Goal: Transaction & Acquisition: Book appointment/travel/reservation

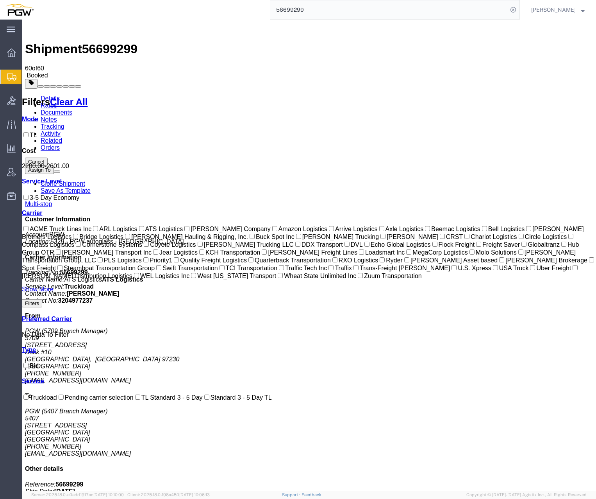
click at [0, 0] on span "Create from Template" at bounding box center [0, 0] width 0 height 0
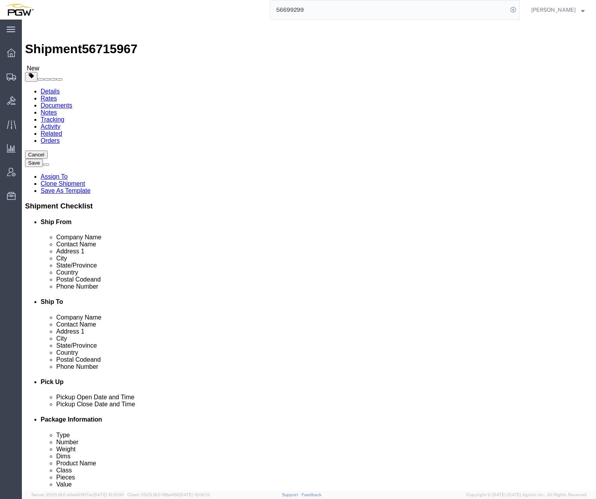
select select "28281"
select select "28253"
type input "465"
select select "28305"
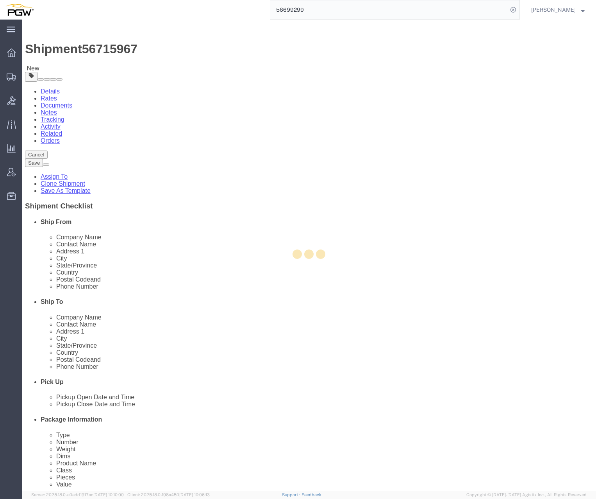
type input "5465"
type input "5465 Branch Manager"
type input "[STREET_ADDRESS][PERSON_NAME]"
type input "Savannah"
type input "31405"
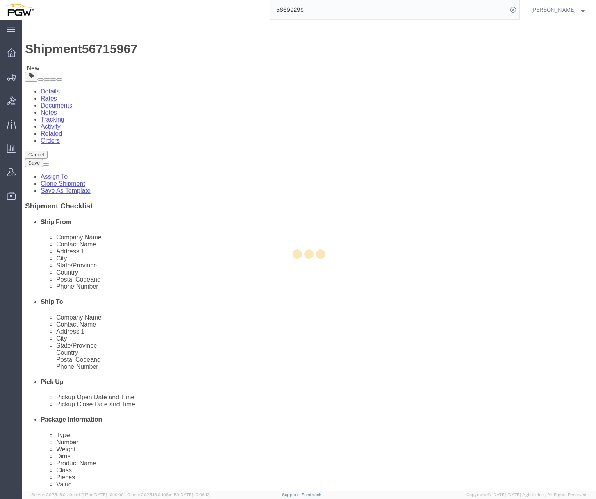
type input "[PHONE_NUMBER]"
type input "[EMAIL_ADDRESS][DOMAIN_NAME]"
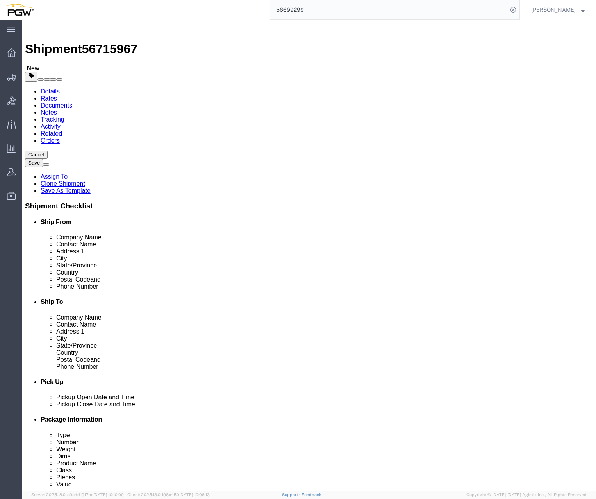
select select "GA"
click button "Add Stop"
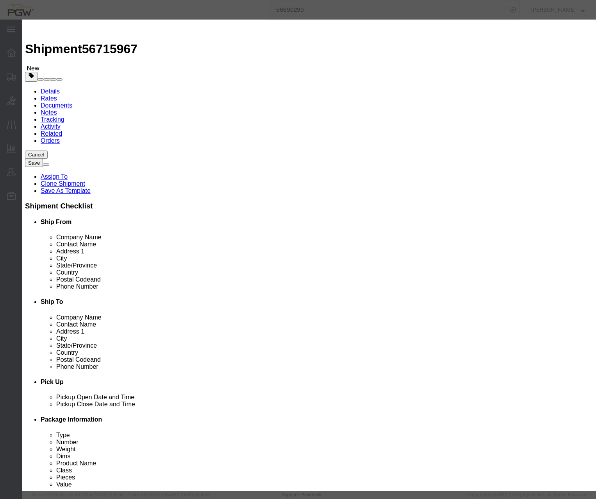
type input "434"
select select "28287"
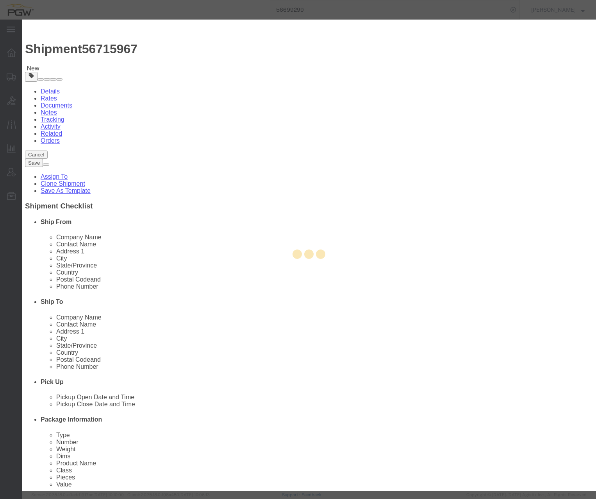
type input "5434"
type input "PGW"
type input "5434 Branch Manager"
type input "[STREET_ADDRESS][PERSON_NAME]"
type input "[GEOGRAPHIC_DATA]"
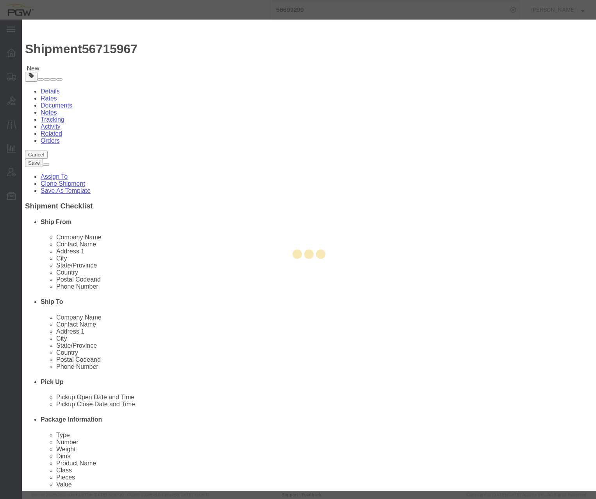
type input "29505"
type input "[PHONE_NUMBER]"
type input "[EMAIL_ADDRESS][DOMAIN_NAME]"
checkbox input "true"
select select "SC"
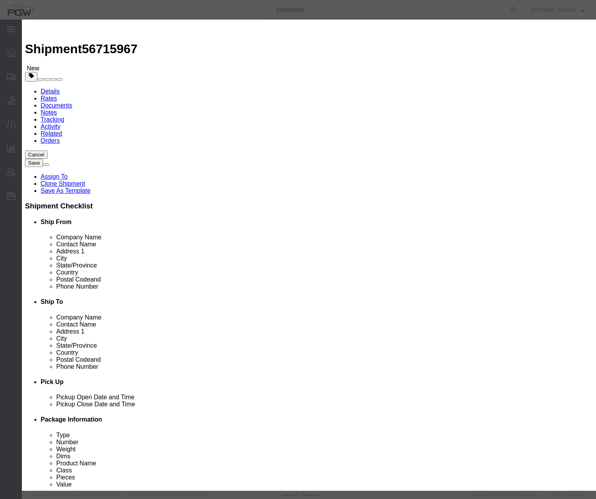
click button "Save"
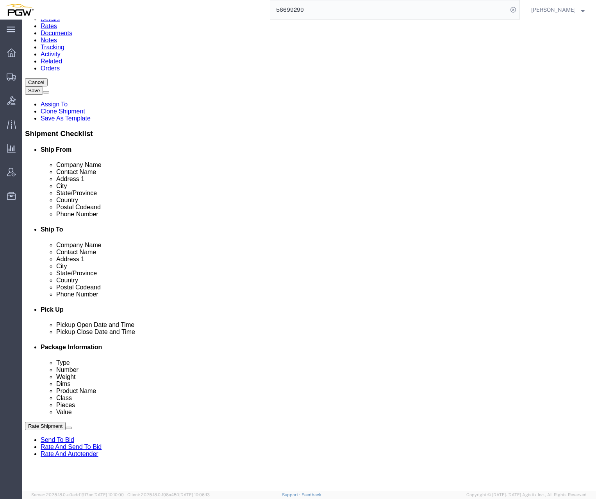
scroll to position [78, 0]
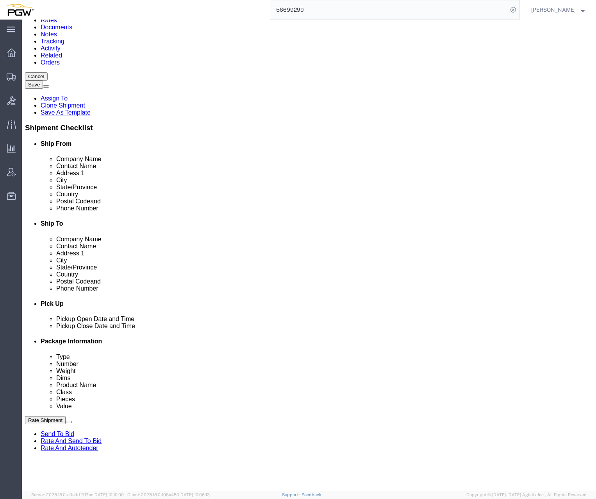
click button "Add Stop"
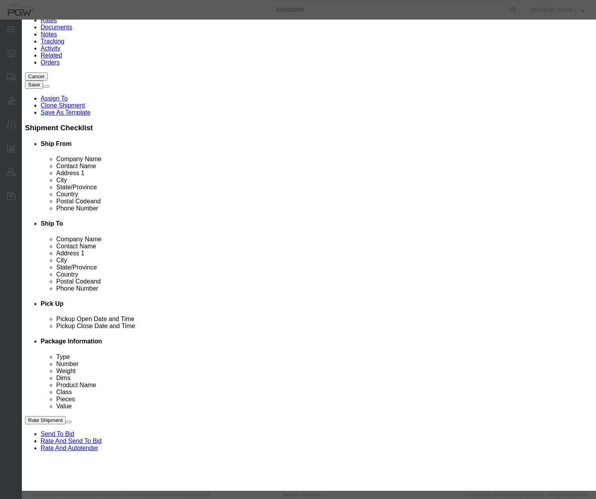
type input "627"
select select "28417"
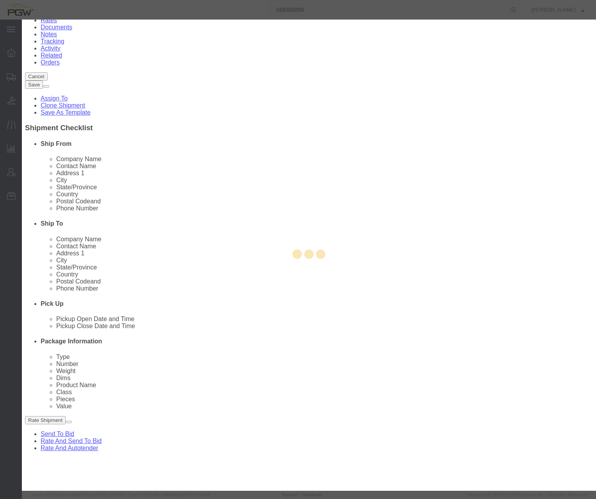
type input "5627"
type input "PGW"
type input "5627 Branch Manager"
type input "[STREET_ADDRESS][PERSON_NAME]"
type input "Columbia"
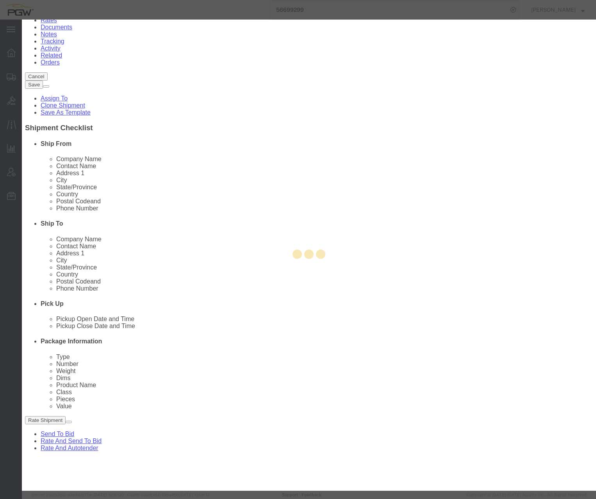
type input "29223"
type input "[PHONE_NUMBER]"
type input "[EMAIL_ADDRESS][DOMAIN_NAME]"
checkbox input "true"
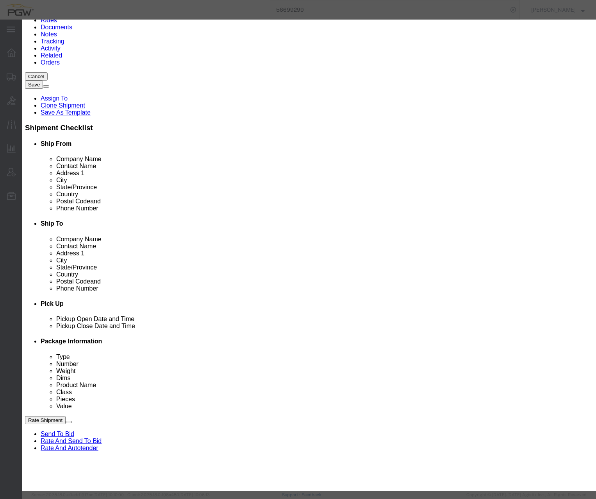
select select "SC"
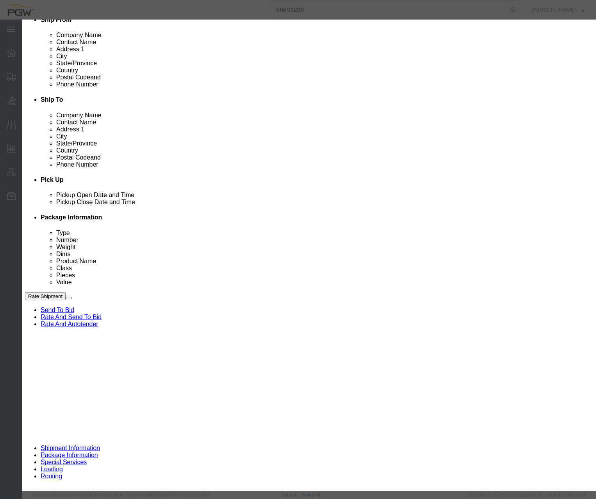
scroll to position [273, 0]
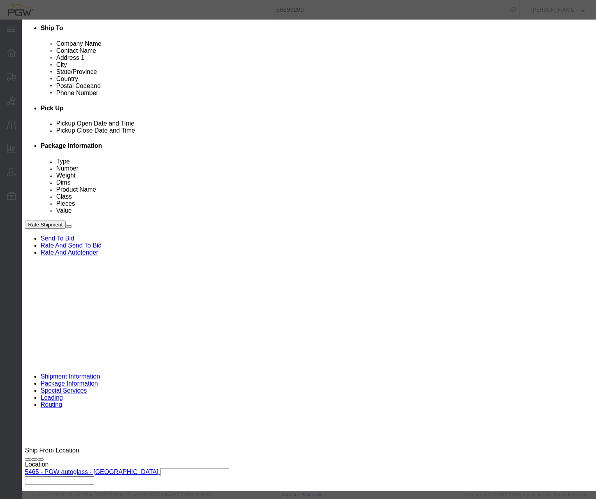
click button "Save"
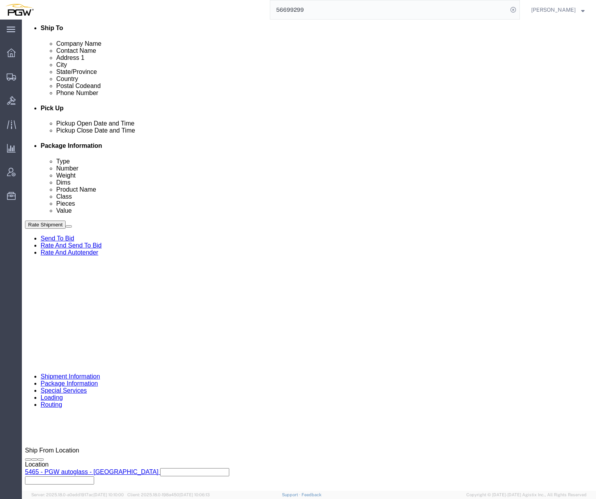
click link "Edit"
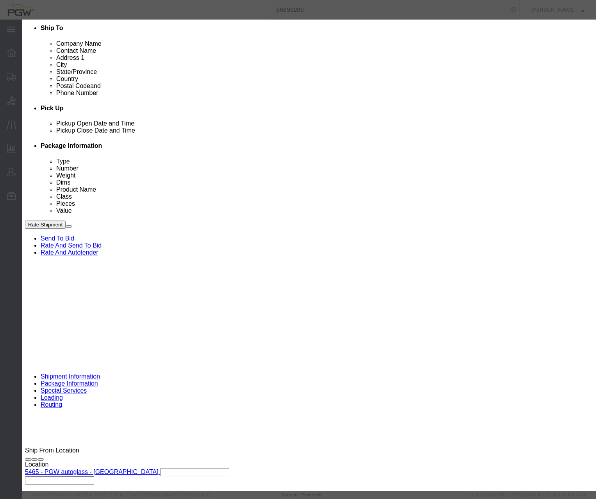
click div "[DATE] 12:51 PM"
type input "12:00 PM"
click button "Apply"
click button "Save"
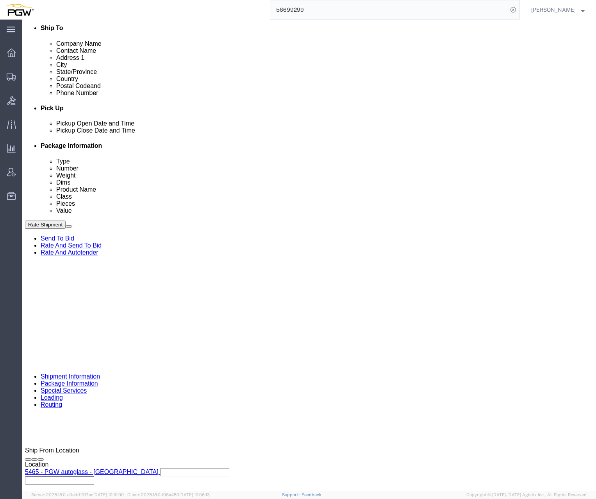
click link "Edit"
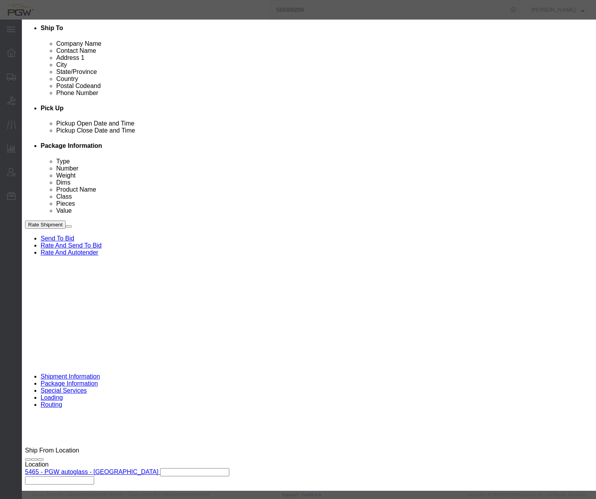
click div "[DATE] 12:52 PM"
type input "2:00 PM"
click button "Apply"
click div "Save Save & Add Another Close"
click button "Save"
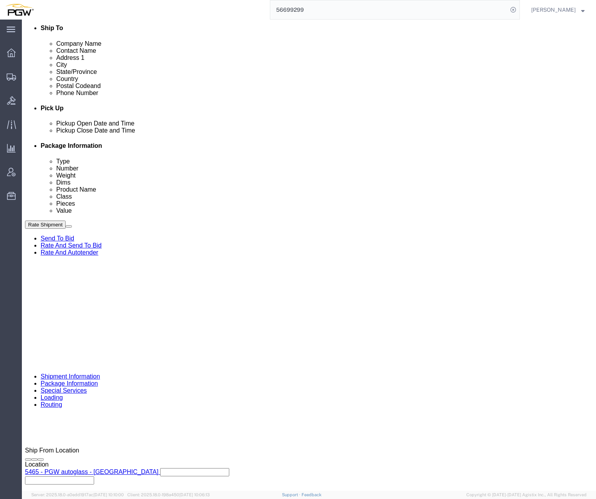
scroll to position [313, 0]
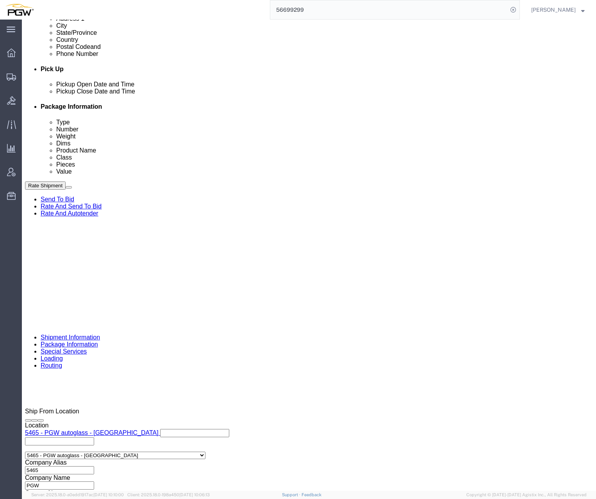
click div "[DATE] 8:30 AM"
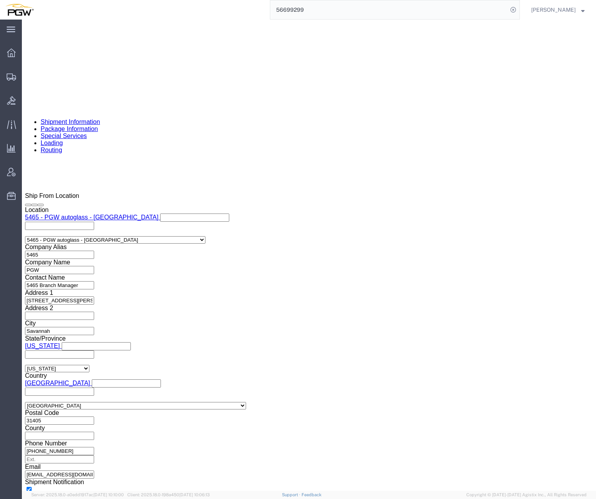
type input "9:00 AM"
click button "Apply"
click span "56715967"
copy span "56715967"
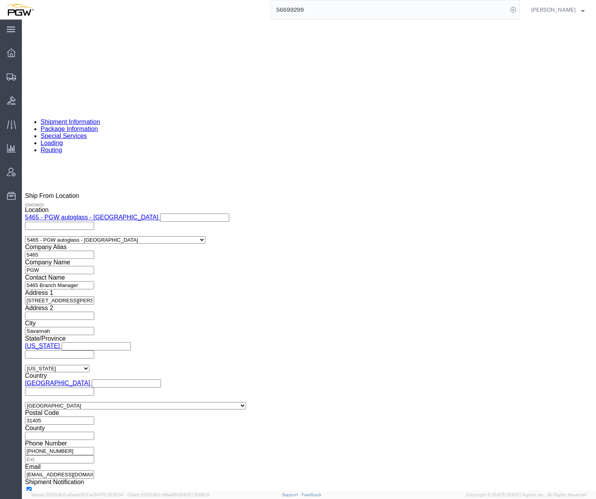
click input "54833650"
drag, startPoint x: 112, startPoint y: 279, endPoint x: 24, endPoint y: 268, distance: 88.2
click div "Select Account Type Activity ID Airline Appointment Number ASN Batch Request # …"
paste input "6715967"
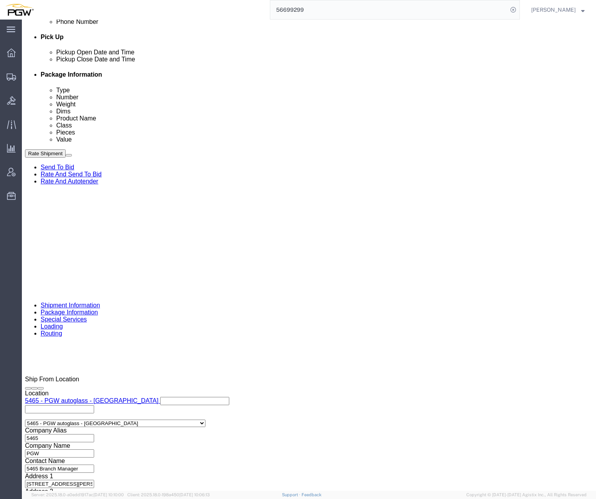
scroll to position [332, 0]
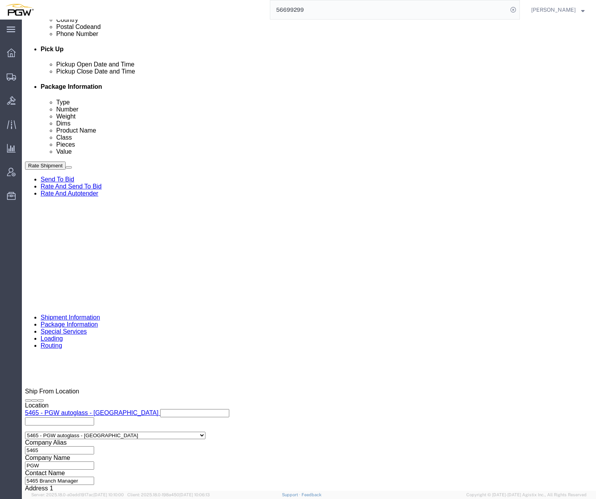
type input "56715967"
click link "Schedule appointment"
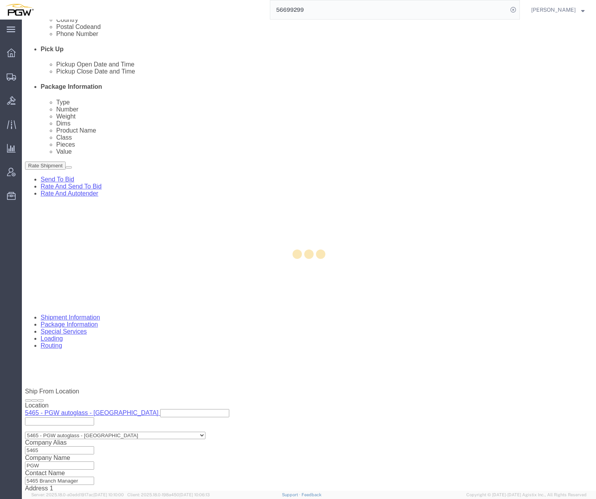
select select
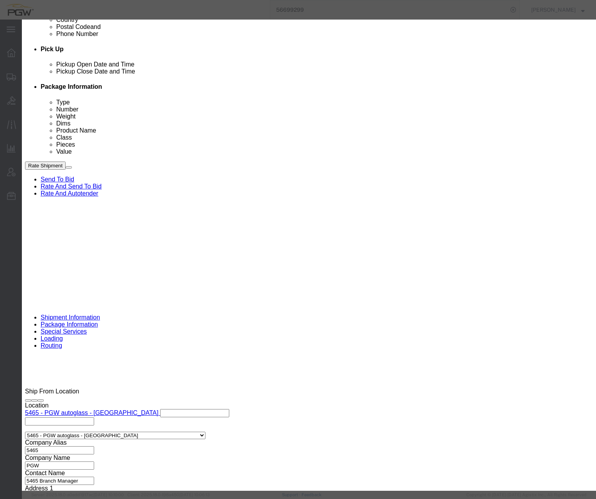
drag, startPoint x: 193, startPoint y: 56, endPoint x: 131, endPoint y: 50, distance: 62.0
click div "Schedule Appointment Event Title delivery 56715967 Location Dock Select Glass L…"
click input "delivery 56715967"
click div "Event Title delivery 56715967 Location Dock Select Glass LTL Sundries Outbound …"
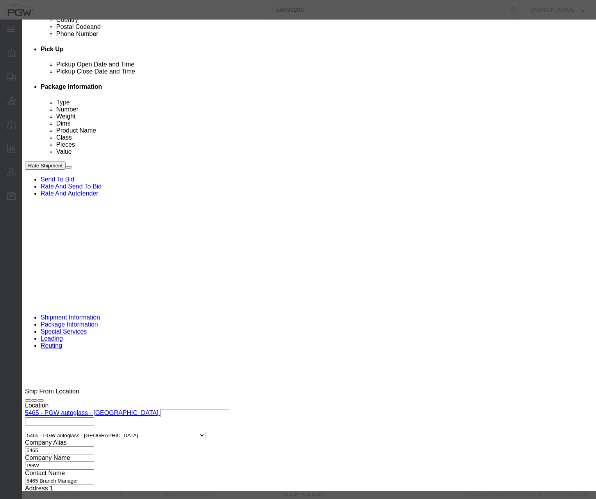
click input "56715967"
type input "56715967 - [GEOGRAPHIC_DATA] / [GEOGRAPHIC_DATA] / [GEOGRAPHIC_DATA]"
drag, startPoint x: 222, startPoint y: 78, endPoint x: 220, endPoint y: 87, distance: 9.2
click select "Select Glass LTL Sundries Outbound Racks"
select select "3"
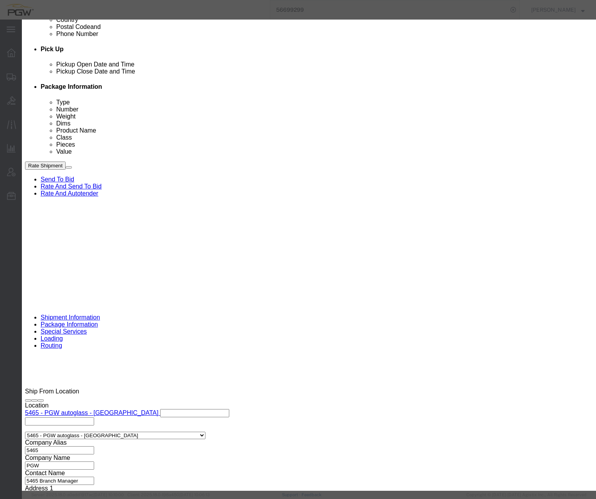
click select "Select Glass LTL Sundries Outbound Racks"
click input "[DATE]"
click td "8"
type input "[DATE]"
click input "5:00 PM"
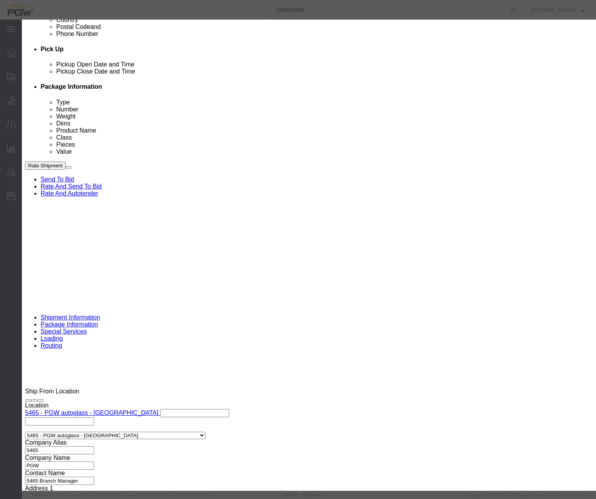
type input "12:00 AM"
click select "Select 15 min 30 min 45 min 1 hr 2 hr 3 hr 4 hr"
select select "60"
click select "Select 15 min 30 min 45 min 1 hr 2 hr 3 hr 4 hr"
click button "Save"
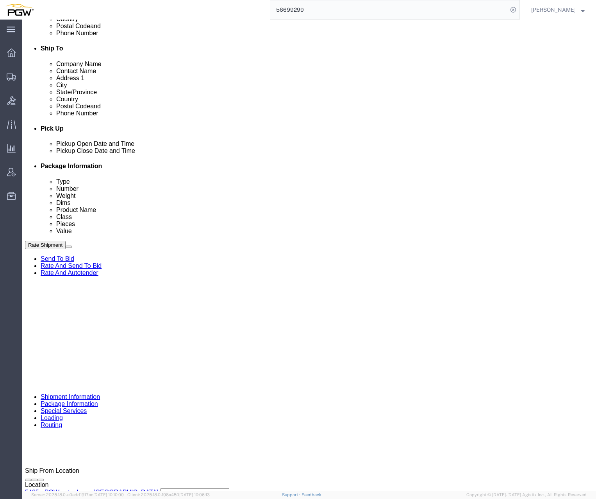
scroll to position [215, 0]
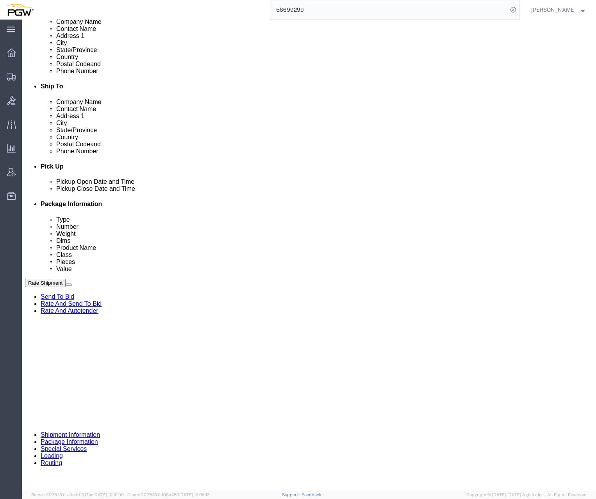
click icon
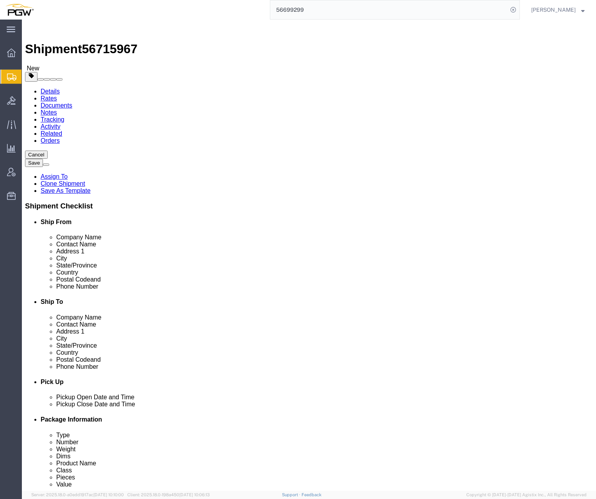
click input "15"
drag, startPoint x: 100, startPoint y: 165, endPoint x: 20, endPoint y: 152, distance: 82.0
click div "Package Type Select Bale(s) Basket(s) Bolt(s) Bottle(s) Buckets Bulk Bundle(s) …"
type input "3"
click input "44000.00"
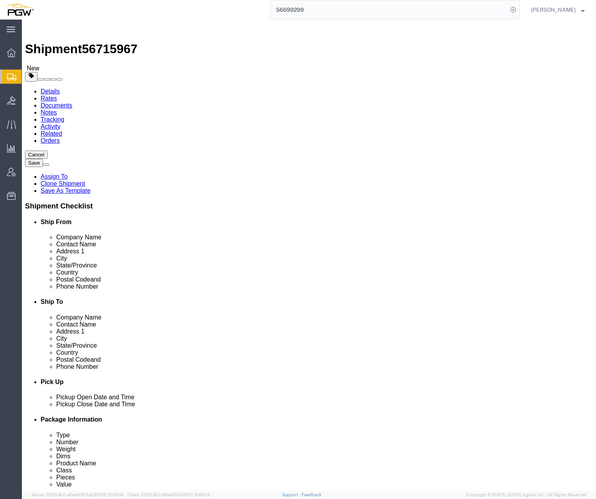
drag, startPoint x: 106, startPoint y: 195, endPoint x: 14, endPoint y: 189, distance: 92.4
click div "Weight 44000.00 Select kgs lbs Ship. t°"
type input "8000"
click dd "1.00 USD"
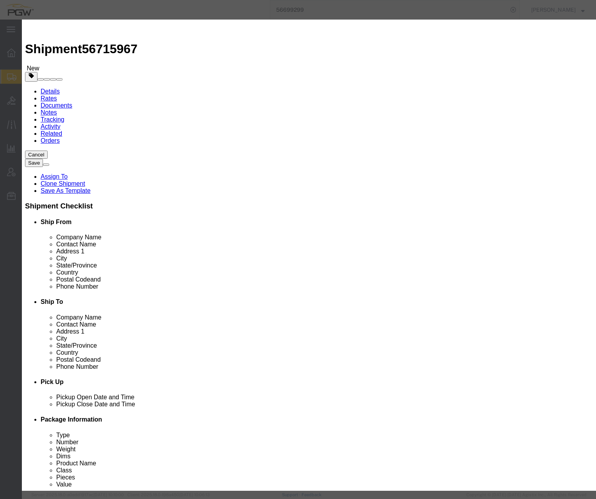
click input "15.00"
drag, startPoint x: 170, startPoint y: 75, endPoint x: 37, endPoint y: 62, distance: 133.8
click div "Edit content Commodity library Product Name Steel Racks Pieces 15.00 Select Bag…"
type input "3.00"
click input "0.2"
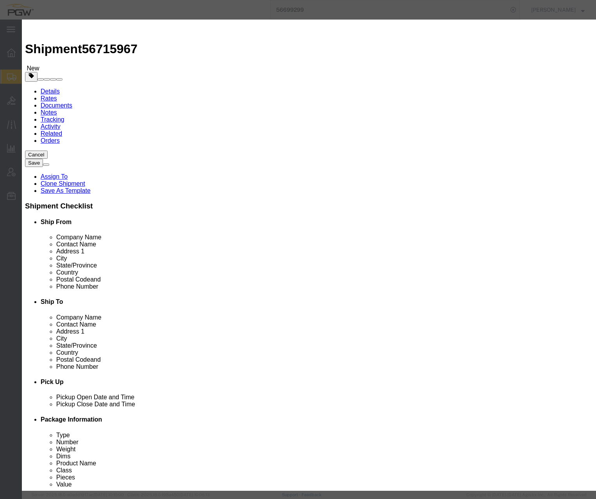
drag, startPoint x: 190, startPoint y: 93, endPoint x: 45, endPoint y: 79, distance: 146.4
click div "Edit content Commodity library Product Name Steel Racks Pieces 3.00 Select Bag …"
type input "1.00"
click button "Save & Close"
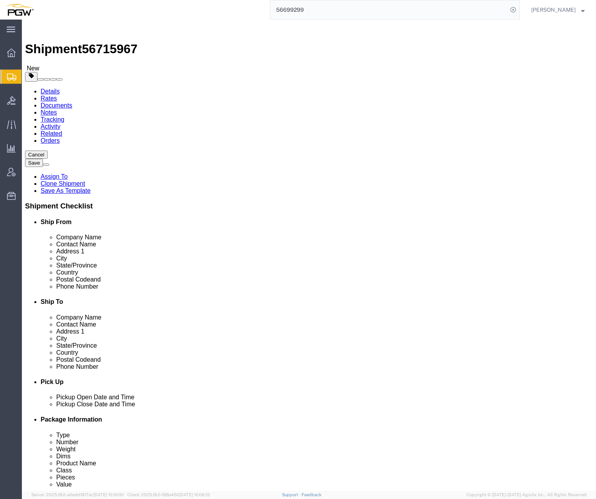
click span "button"
drag, startPoint x: 302, startPoint y: 166, endPoint x: 232, endPoint y: 164, distance: 70.0
click div "Number 3"
type input "5"
click input "8000.00"
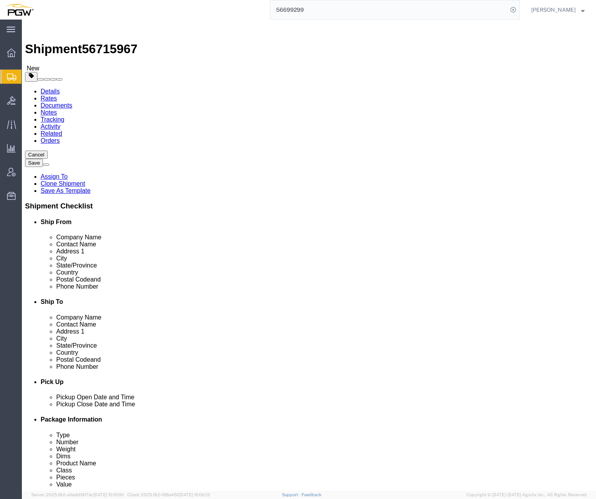
drag, startPoint x: 316, startPoint y: 192, endPoint x: 221, endPoint y: 186, distance: 95.5
click div "Package Type Select Bale(s) Basket(s) Bolt(s) Bottle(s) Buckets Bulk Bundle(s) …"
type input "14000.00"
click dd "3.00 Each"
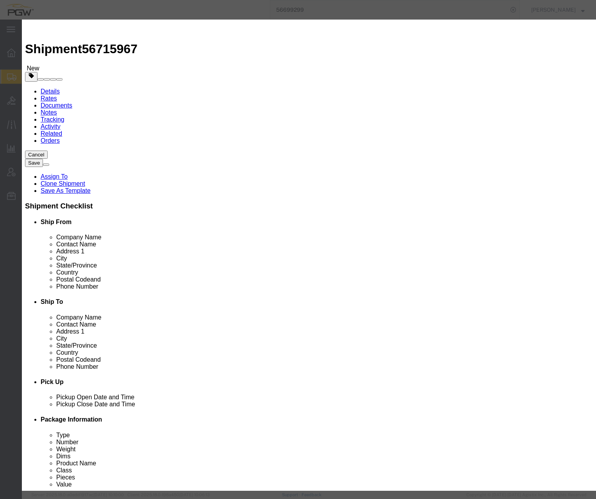
click input "3.00"
drag, startPoint x: 187, startPoint y: 76, endPoint x: 50, endPoint y: 61, distance: 138.3
click div "Pieces 3.00 Select Bag Barrels 100Board Feet Bottle Box Blister Pack Carats Can…"
type input "5.00"
click div "Product Name Steel Racks Pieces 5.00 Select Bag Barrels 100Board Feet Bottle Bo…"
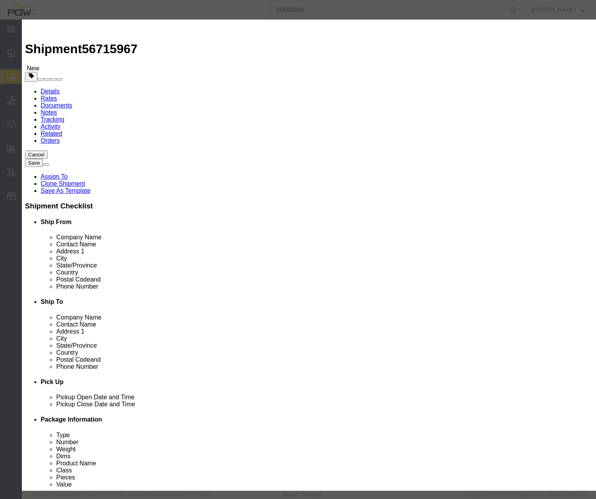
drag, startPoint x: 176, startPoint y: 84, endPoint x: 94, endPoint y: 74, distance: 82.7
click div "Product Name Steel Racks Pieces 5.00 Select Bag Barrels 100Board Feet Bottle Bo…"
type input "1.00"
click button "Save & Close"
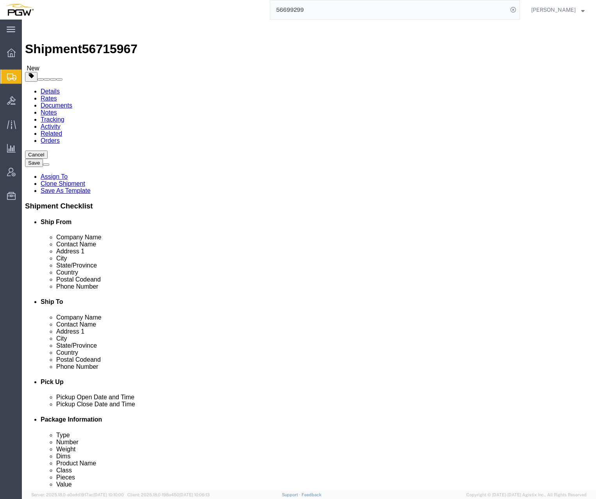
click span "button"
click link "Routing"
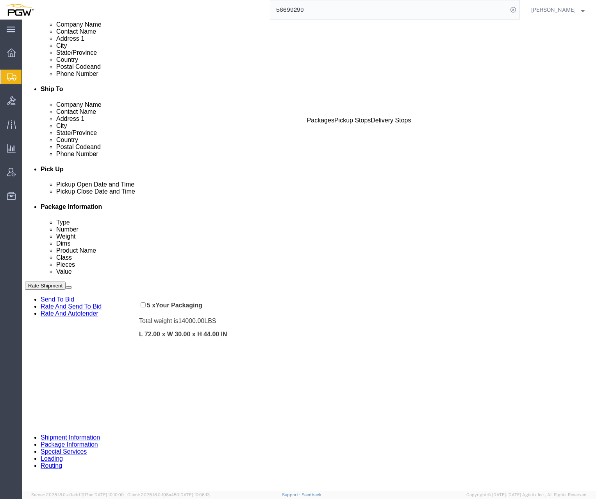
scroll to position [214, 0]
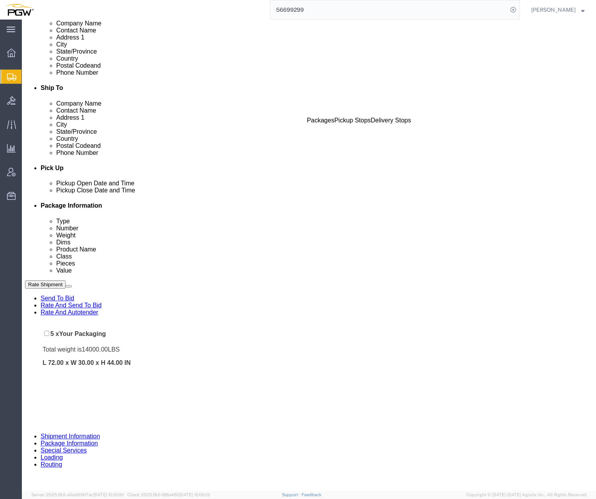
drag, startPoint x: 22, startPoint y: 184, endPoint x: 24, endPoint y: 311, distance: 126.6
click div "Pickups + Add Stop From : PGW - 5465 [STREET_ADDRESS][PERSON_NAME] Edit Move to…"
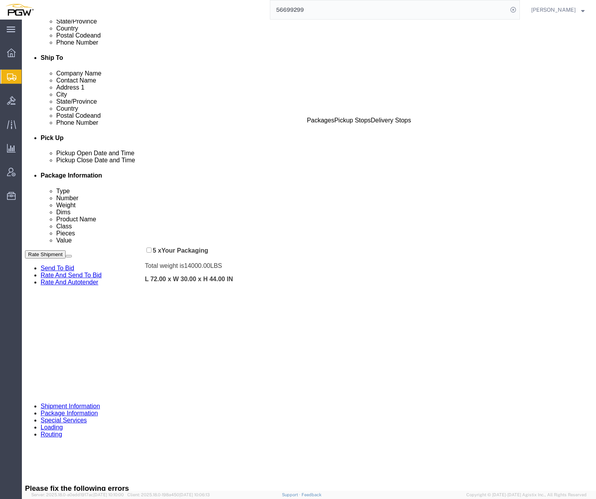
scroll to position [247, 0]
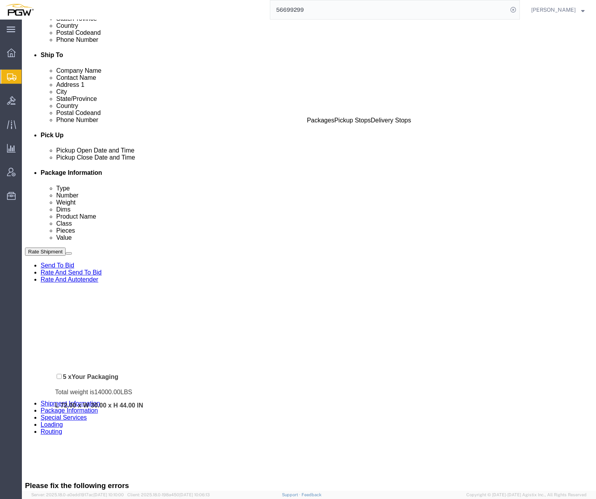
drag, startPoint x: 22, startPoint y: 146, endPoint x: 36, endPoint y: 375, distance: 228.9
click div "Pickups + Add Stop From : PGW - 5465 [STREET_ADDRESS][PERSON_NAME] Edit Move to…"
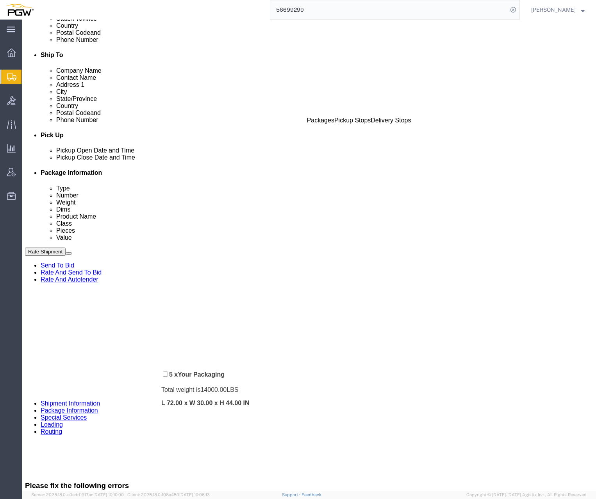
scroll to position [253, 0]
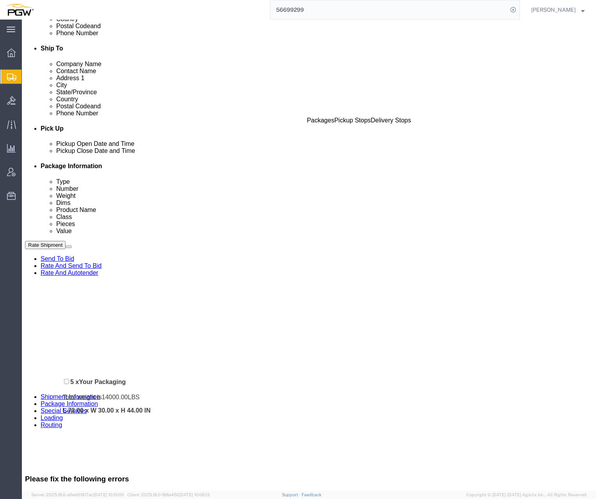
drag, startPoint x: 25, startPoint y: 259, endPoint x: 46, endPoint y: 361, distance: 104.6
click div "Pickups + Add Stop From : PGW - 5465 [STREET_ADDRESS][PERSON_NAME] Edit Move to…"
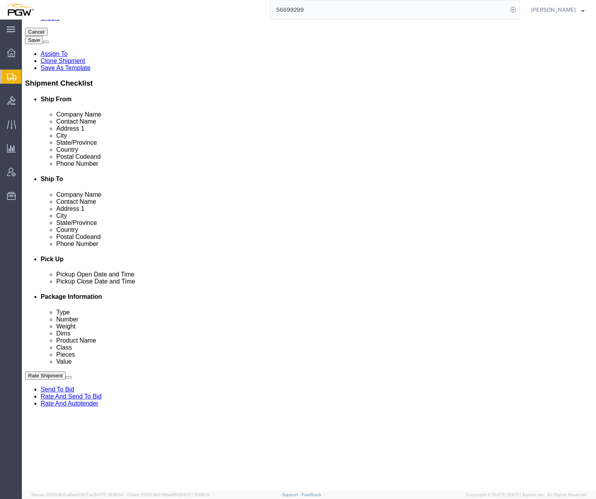
scroll to position [0, 0]
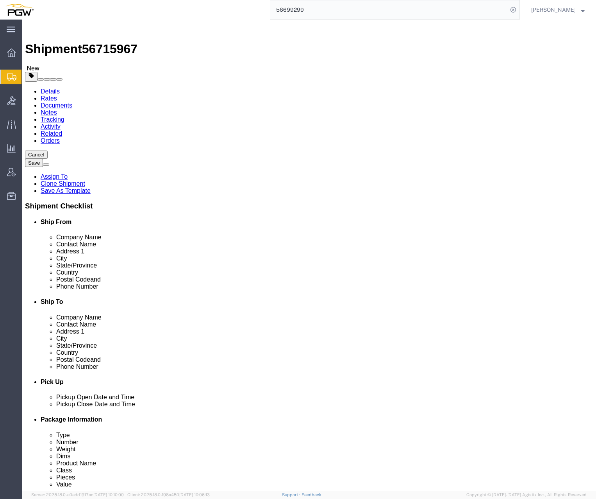
click link "Rates"
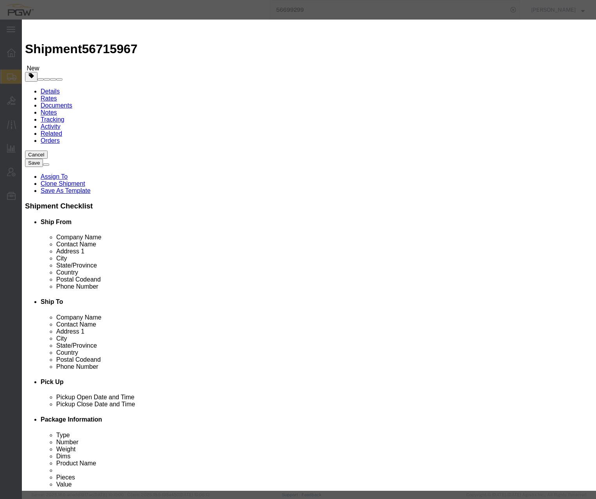
select select "4776"
select select "14292"
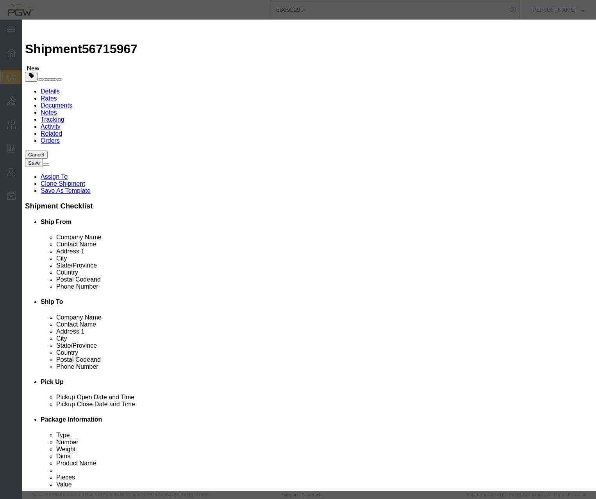
type input "1601.62"
type input "1,601.62"
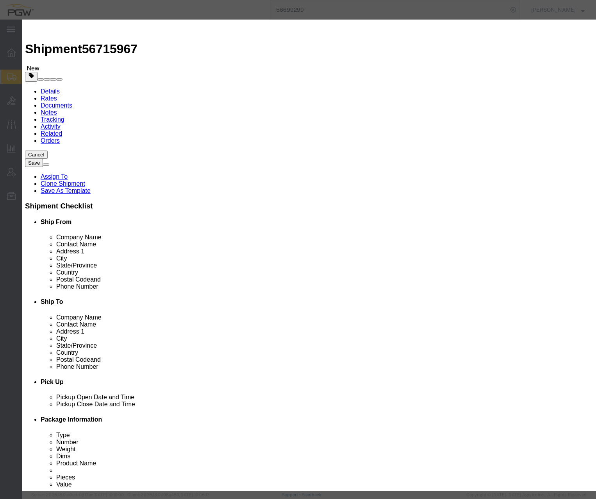
checkbox input "true"
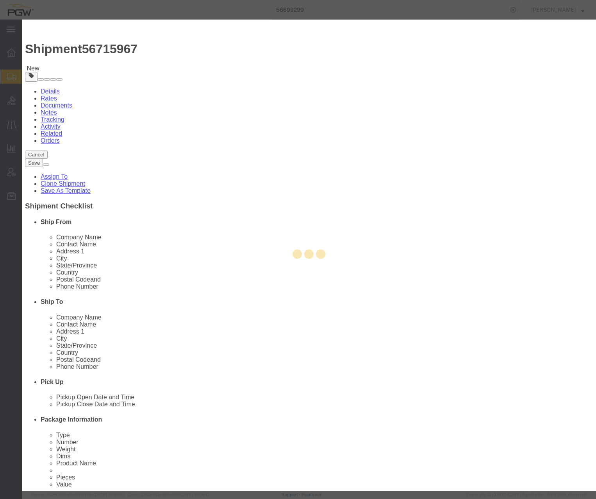
type input "[PERSON_NAME]"
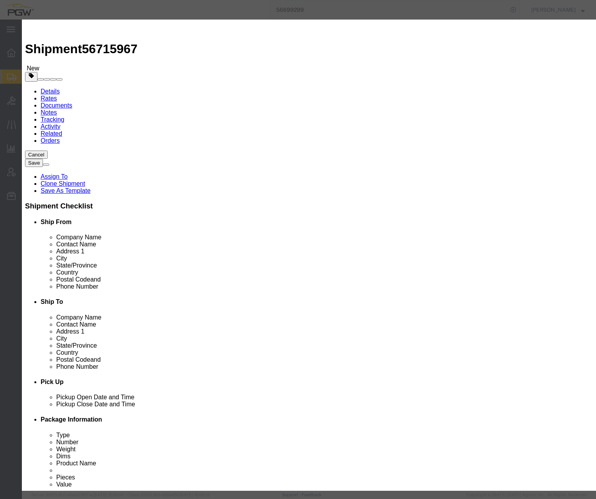
paste input "56715967"
type input "56715967"
type input "7402538648"
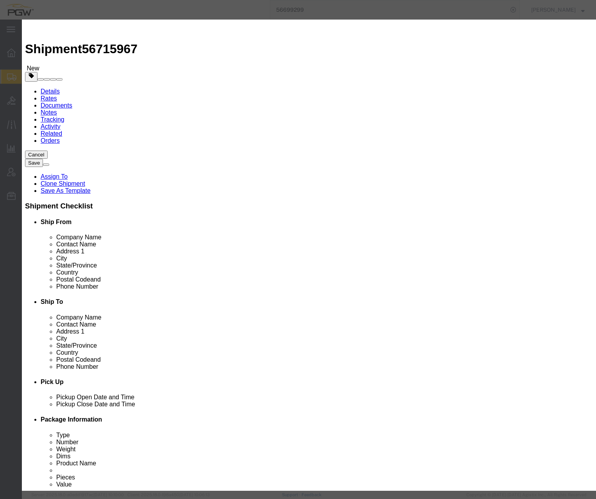
drag, startPoint x: 331, startPoint y: 159, endPoint x: 344, endPoint y: 164, distance: 14.0
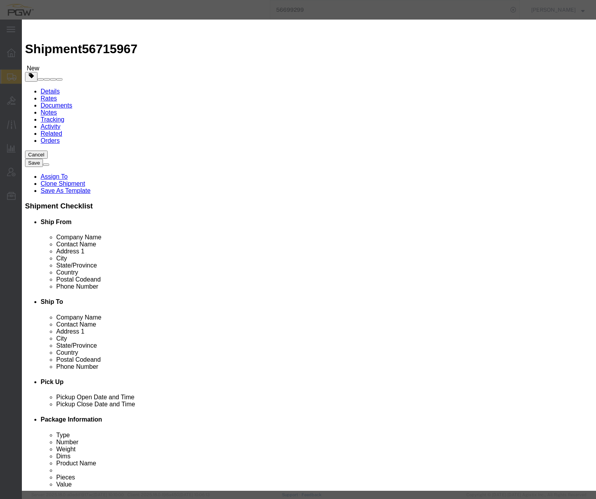
type input "[DATE]"
select select "0000"
